Goal: Transaction & Acquisition: Subscribe to service/newsletter

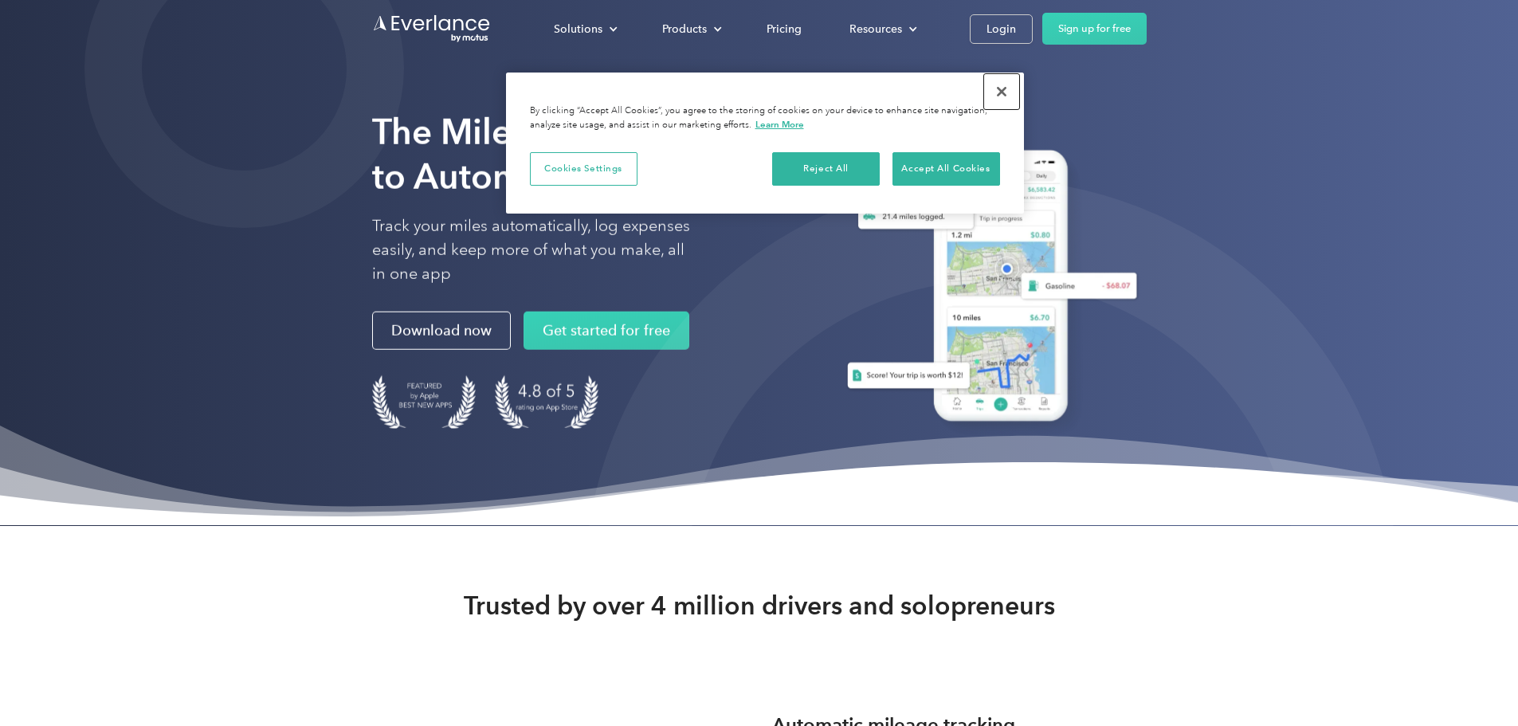
click at [1002, 88] on button "Close" at bounding box center [1001, 91] width 35 height 35
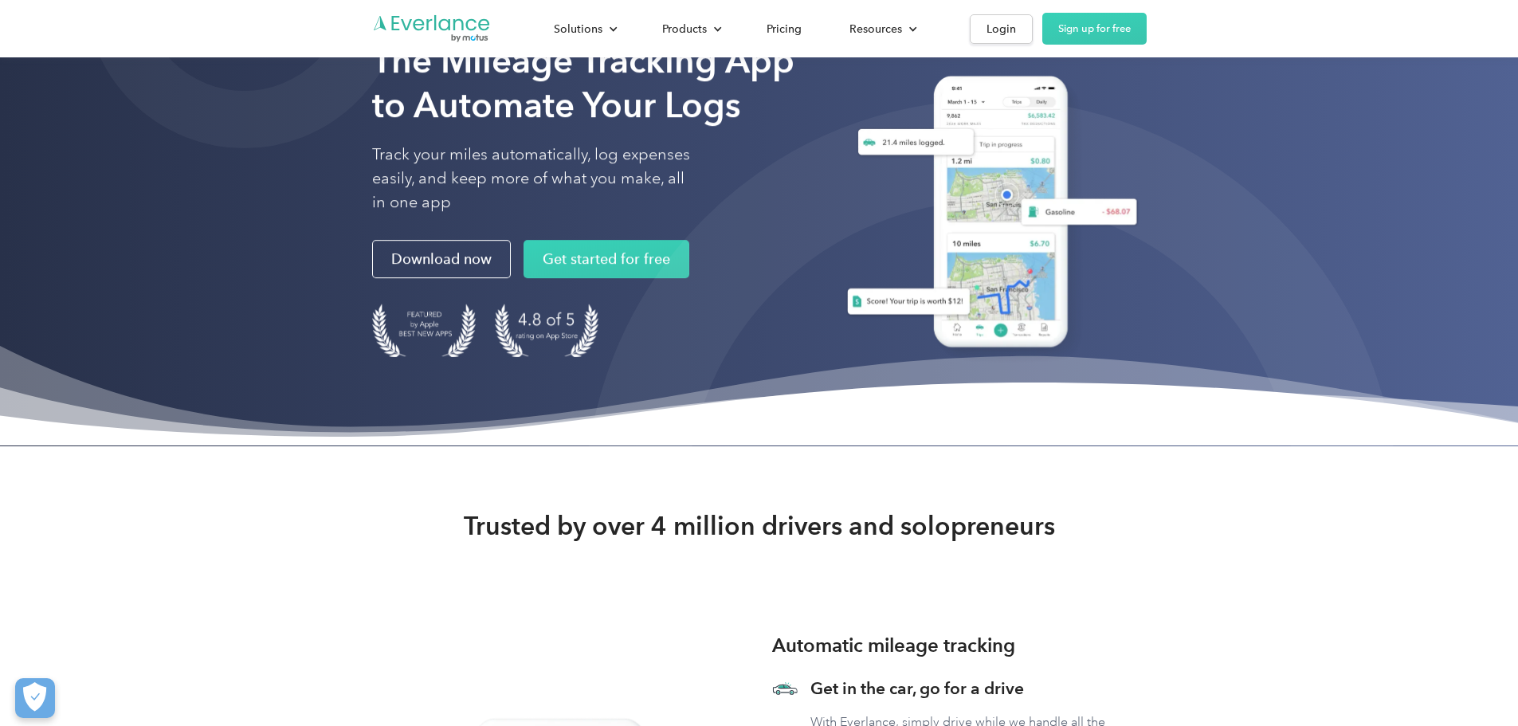
scroll to position [159, 0]
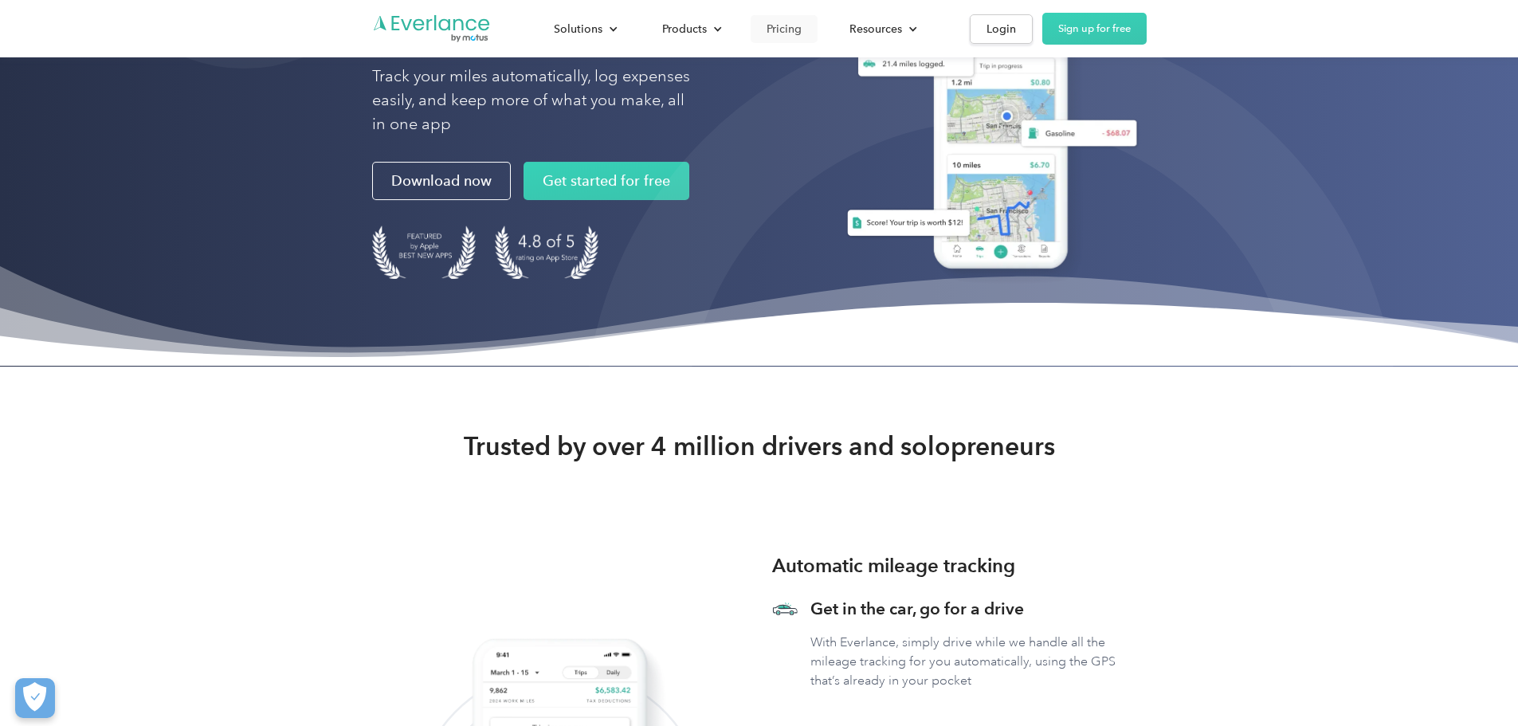
click at [802, 27] on div "Pricing" at bounding box center [784, 29] width 35 height 20
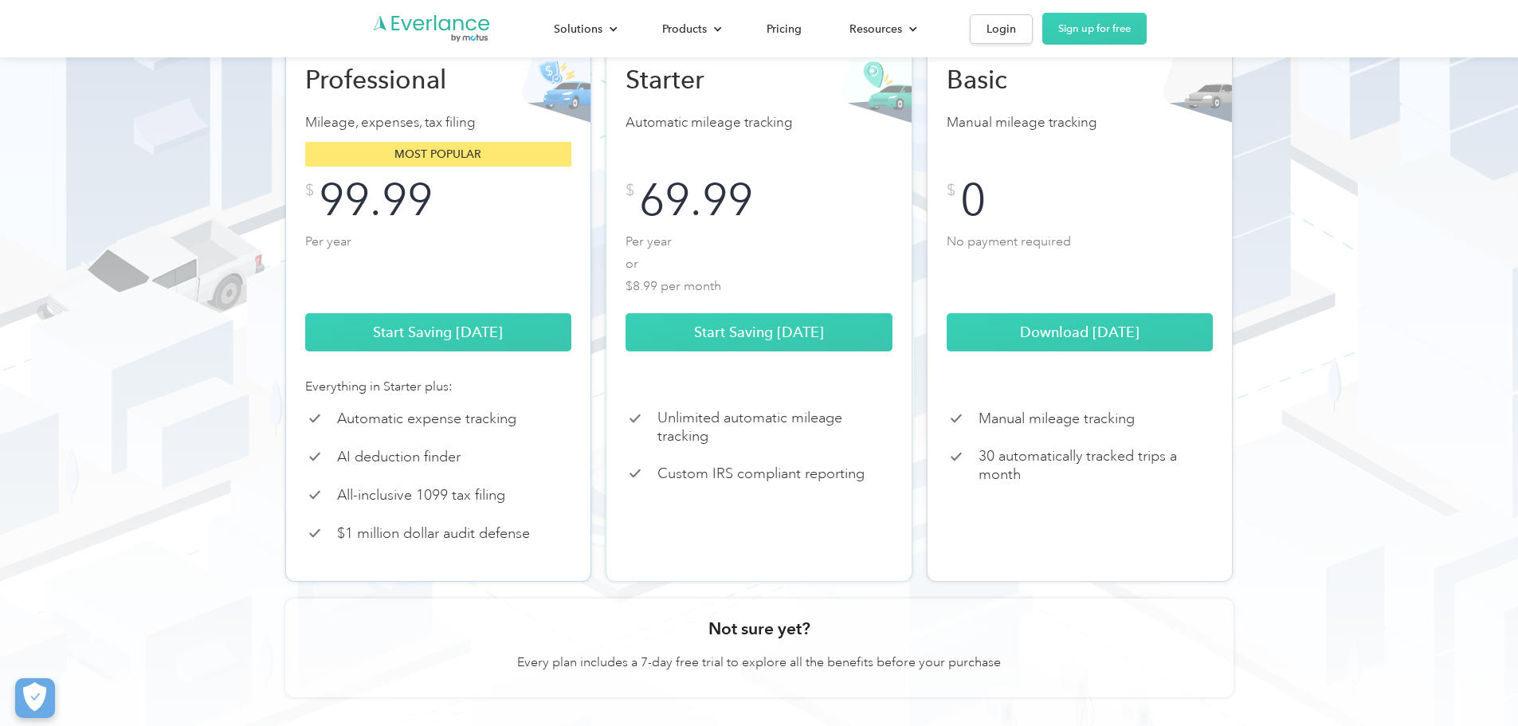
scroll to position [319, 0]
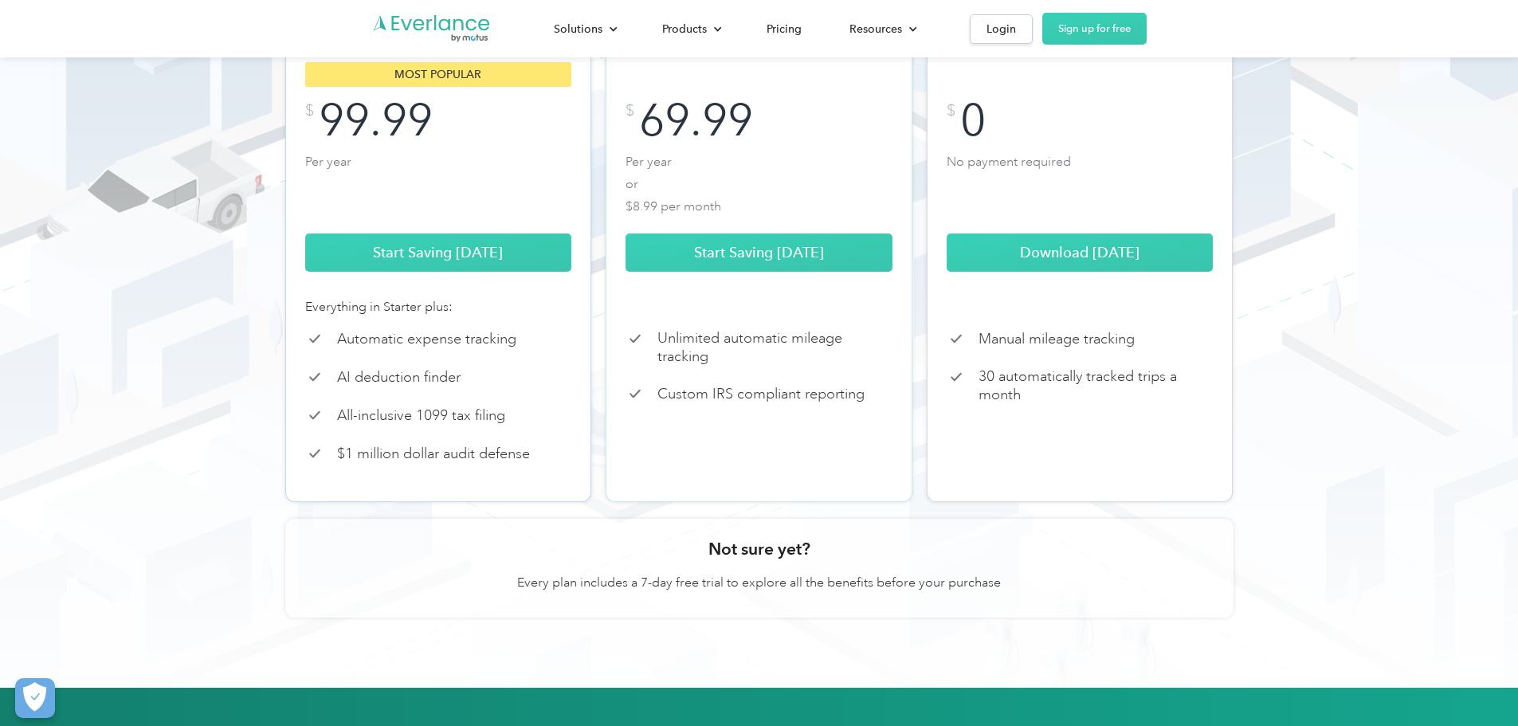
click at [488, 348] on p "Automatic expense tracking" at bounding box center [426, 339] width 179 height 18
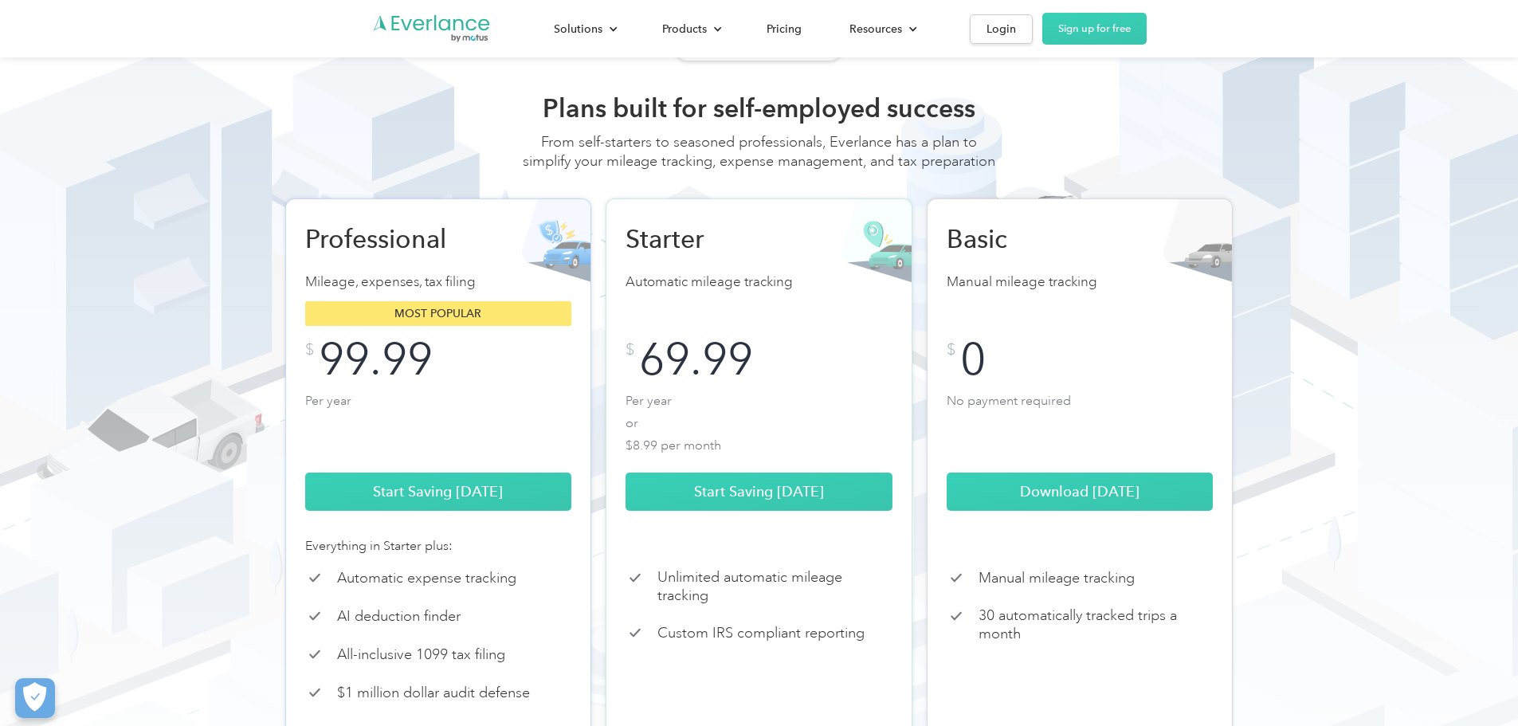
scroll to position [0, 0]
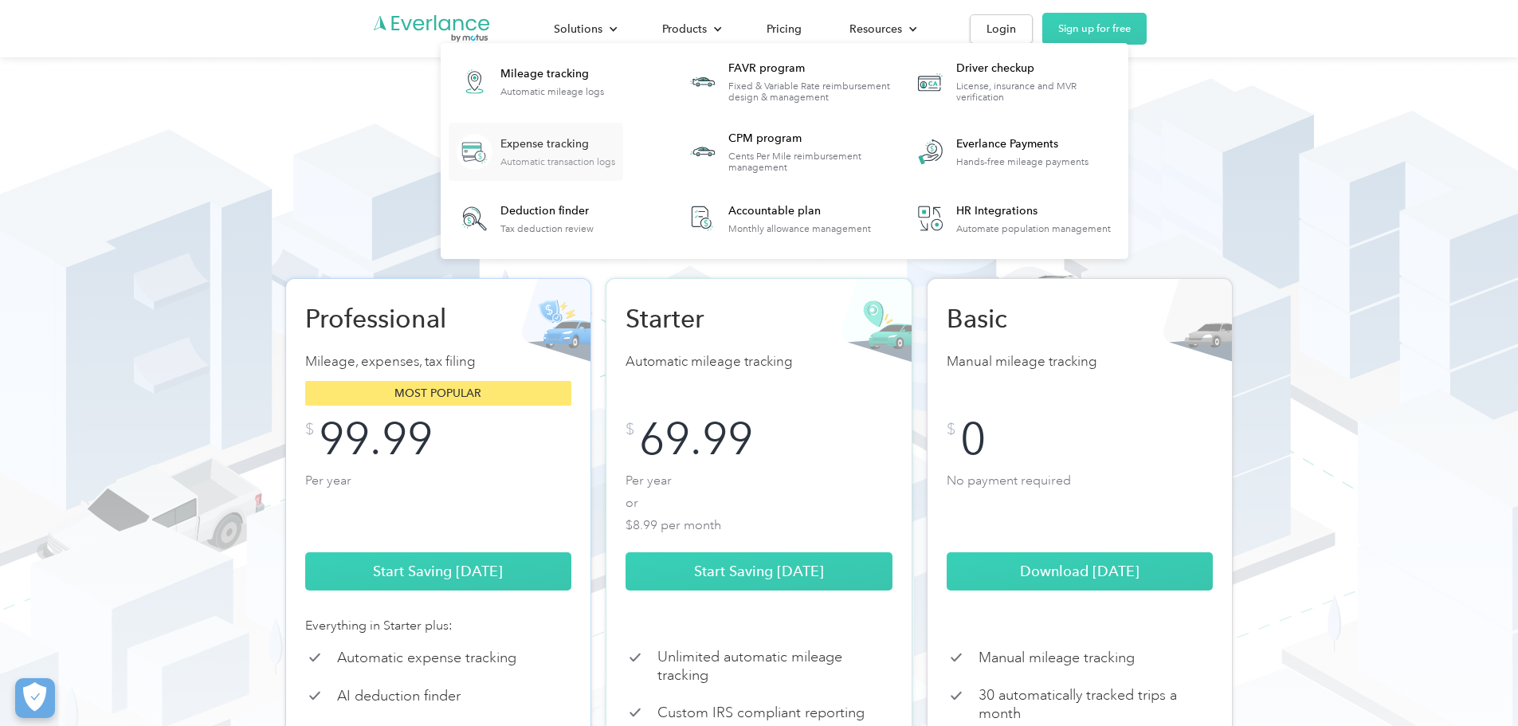
click at [615, 151] on div "Expense tracking" at bounding box center [557, 144] width 115 height 16
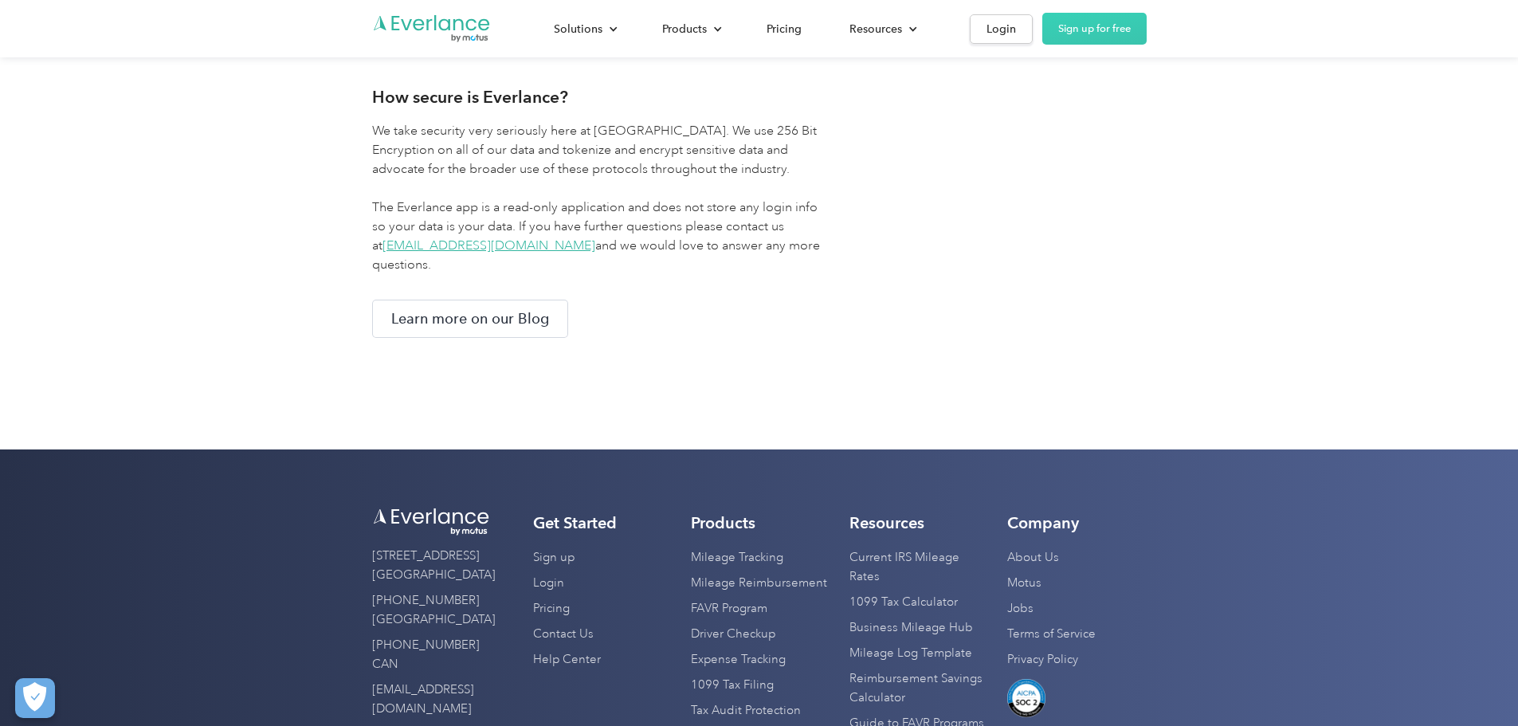
scroll to position [2550, 0]
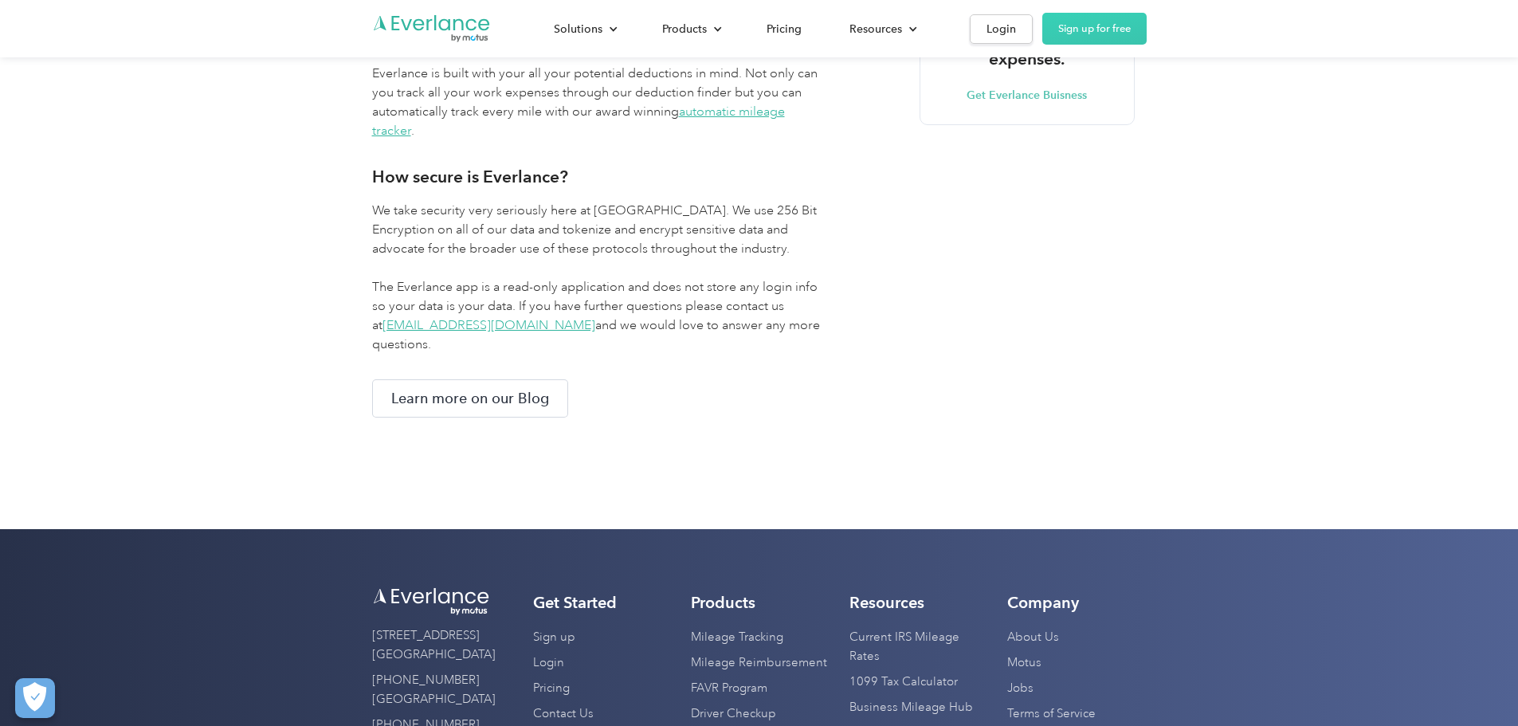
click at [1087, 104] on div "Get Everlance Buisness" at bounding box center [1027, 96] width 120 height 16
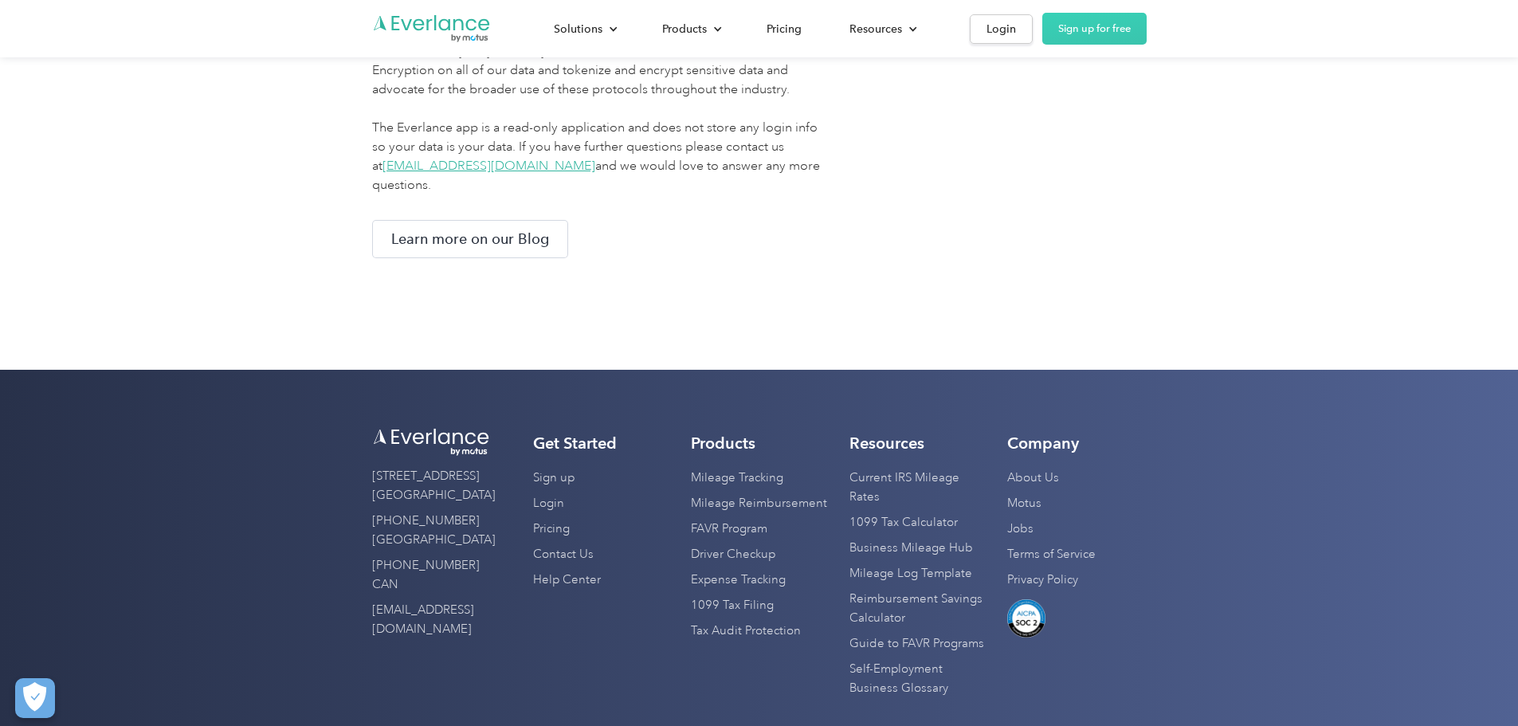
scroll to position [2789, 0]
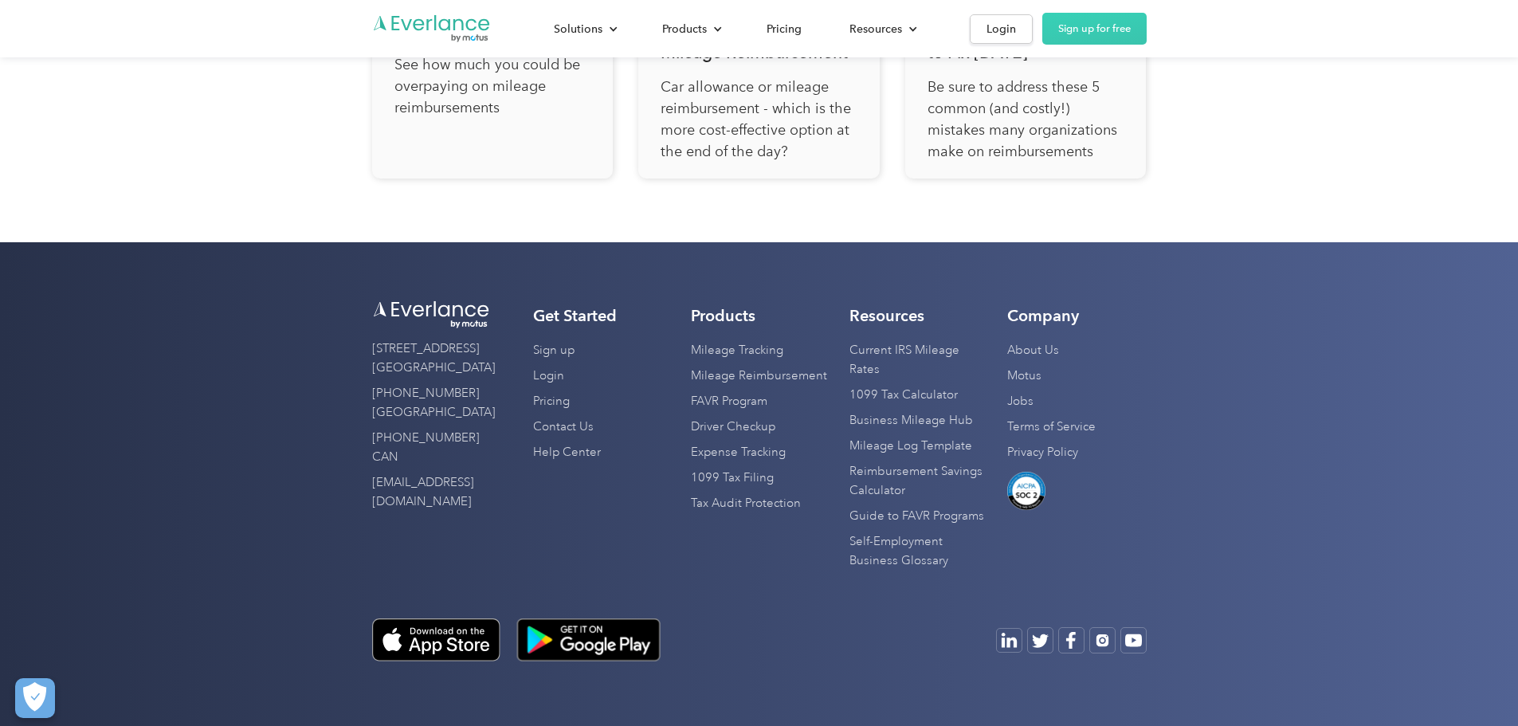
scroll to position [5817, 0]
